Goal: Task Accomplishment & Management: Manage account settings

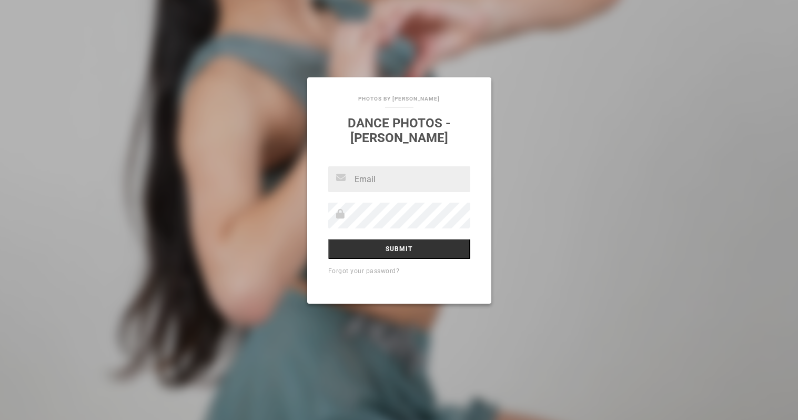
click at [360, 272] on link "Forgot your password?" at bounding box center [364, 270] width 72 height 7
click at [382, 184] on input "text" at bounding box center [399, 179] width 142 height 26
type input "112341234@gmail.com"
click at [361, 254] on input "Submit" at bounding box center [399, 249] width 142 height 20
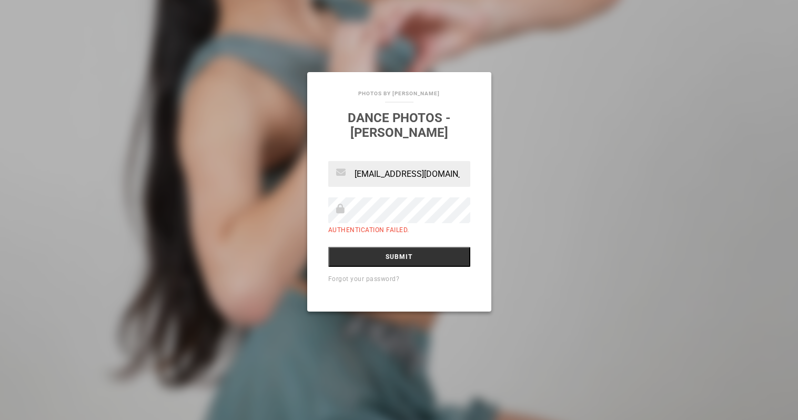
click at [404, 91] on link "Photos By [PERSON_NAME]" at bounding box center [398, 93] width 81 height 6
